Goal: Task Accomplishment & Management: Manage account settings

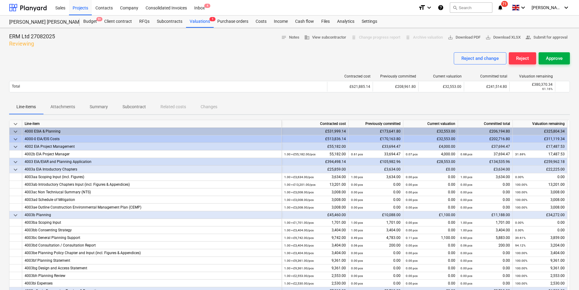
click at [547, 58] on div "Approve" at bounding box center [554, 58] width 17 height 8
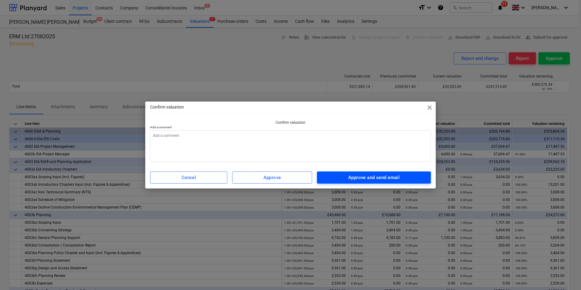
click at [396, 178] on div "Approve and send email" at bounding box center [373, 178] width 51 height 8
type textarea "x"
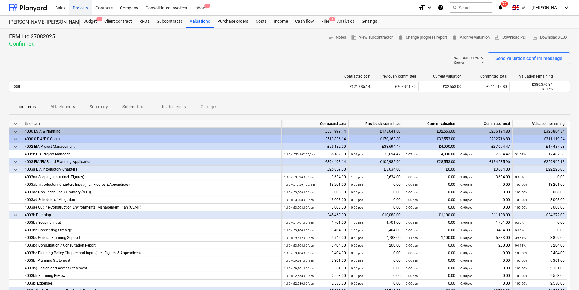
click at [84, 9] on div "Projects" at bounding box center [80, 8] width 23 height 16
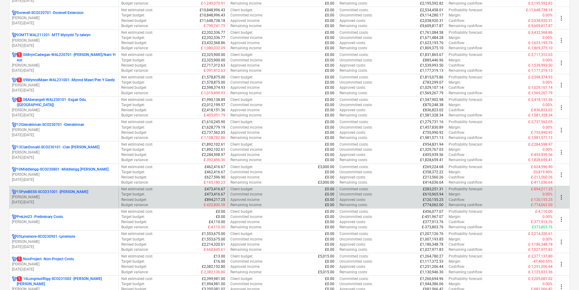
scroll to position [243, 0]
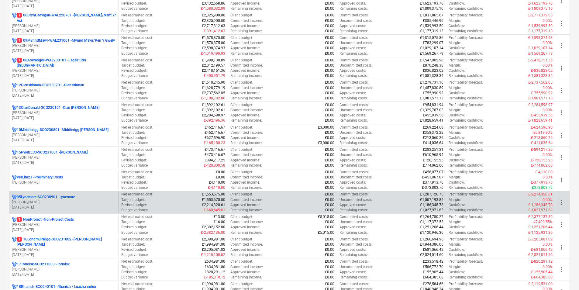
click at [70, 198] on p "05Lynemore-SCO230901 - Lynemore" at bounding box center [46, 197] width 58 height 5
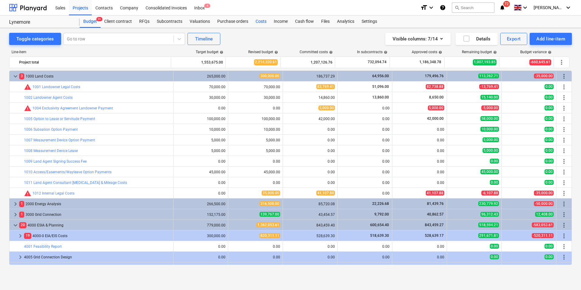
click at [265, 21] on div "Costs" at bounding box center [261, 22] width 18 height 12
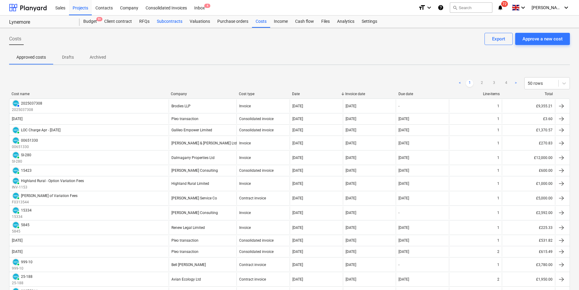
click at [165, 23] on div "Subcontracts" at bounding box center [169, 22] width 33 height 12
